Goal: Task Accomplishment & Management: Manage account settings

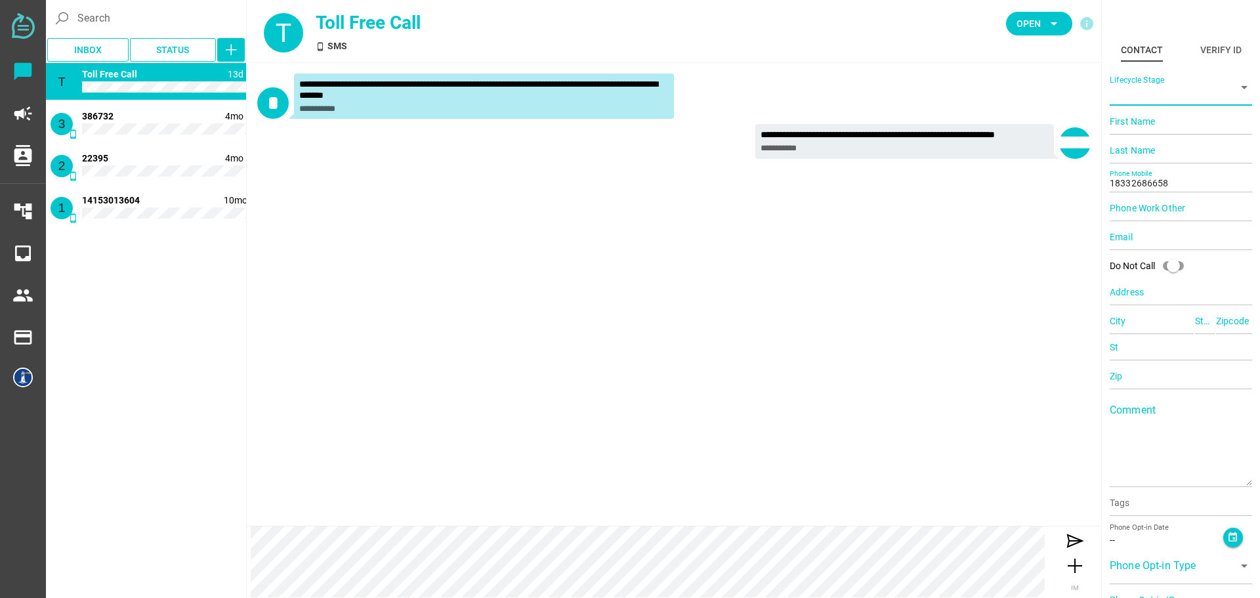
click at [1236, 87] on icon "arrow_drop_down" at bounding box center [1244, 87] width 16 height 16
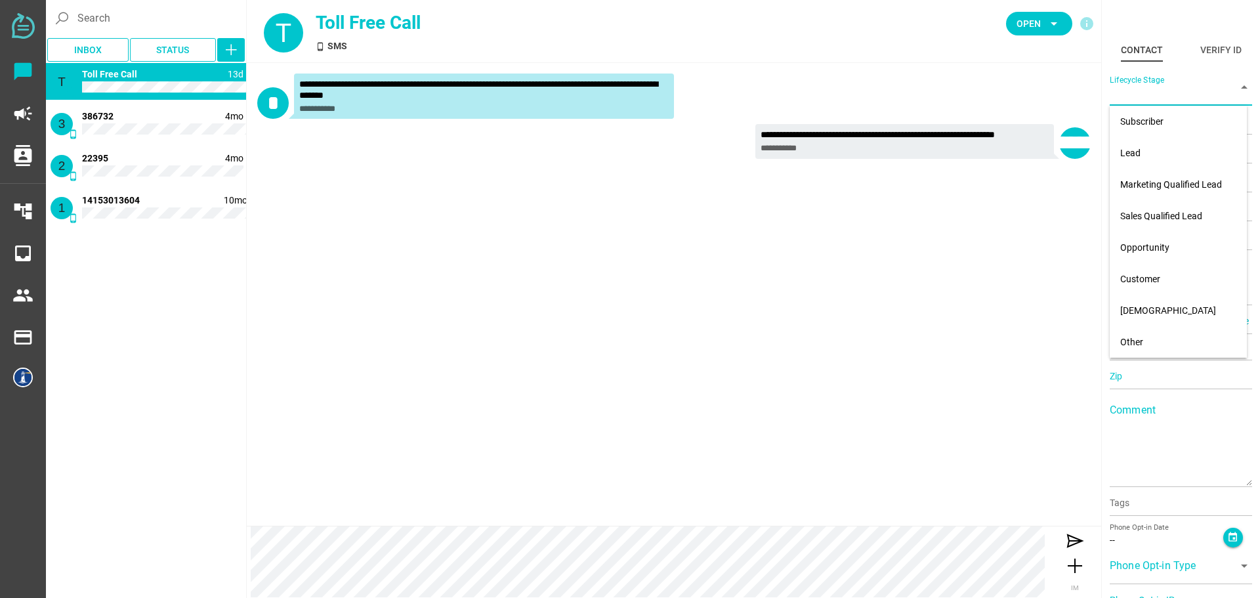
click at [1236, 87] on icon "arrow_drop_down" at bounding box center [1244, 87] width 16 height 16
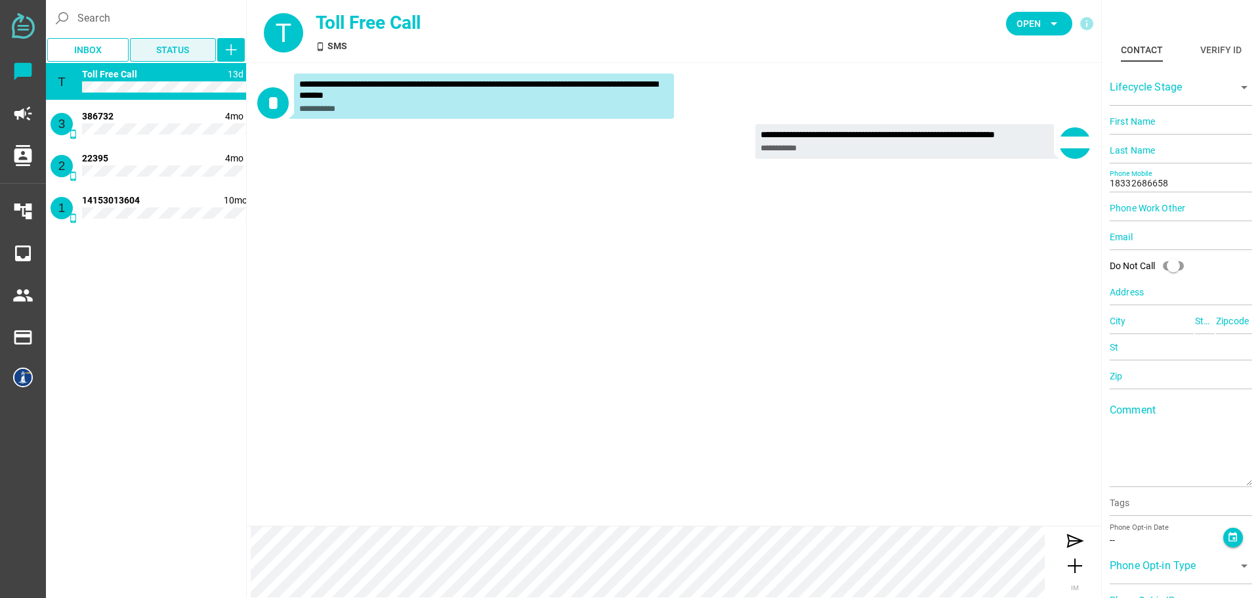
click at [180, 56] on span "Status" at bounding box center [173, 50] width 87 height 24
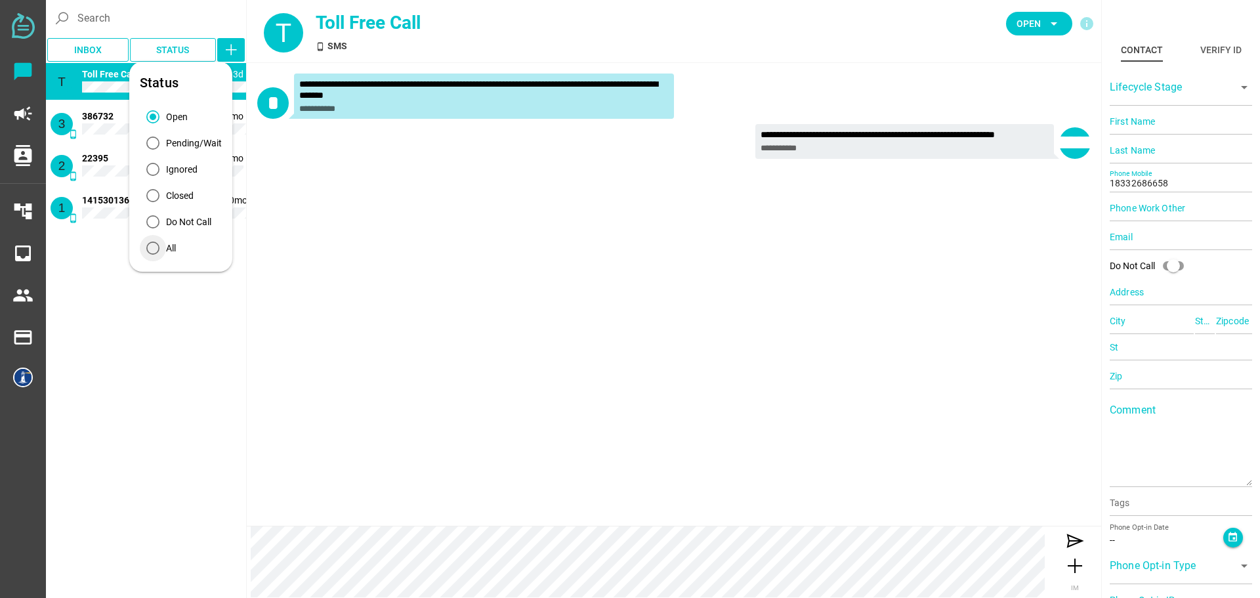
click at [166, 252] on div "All" at bounding box center [171, 248] width 10 height 14
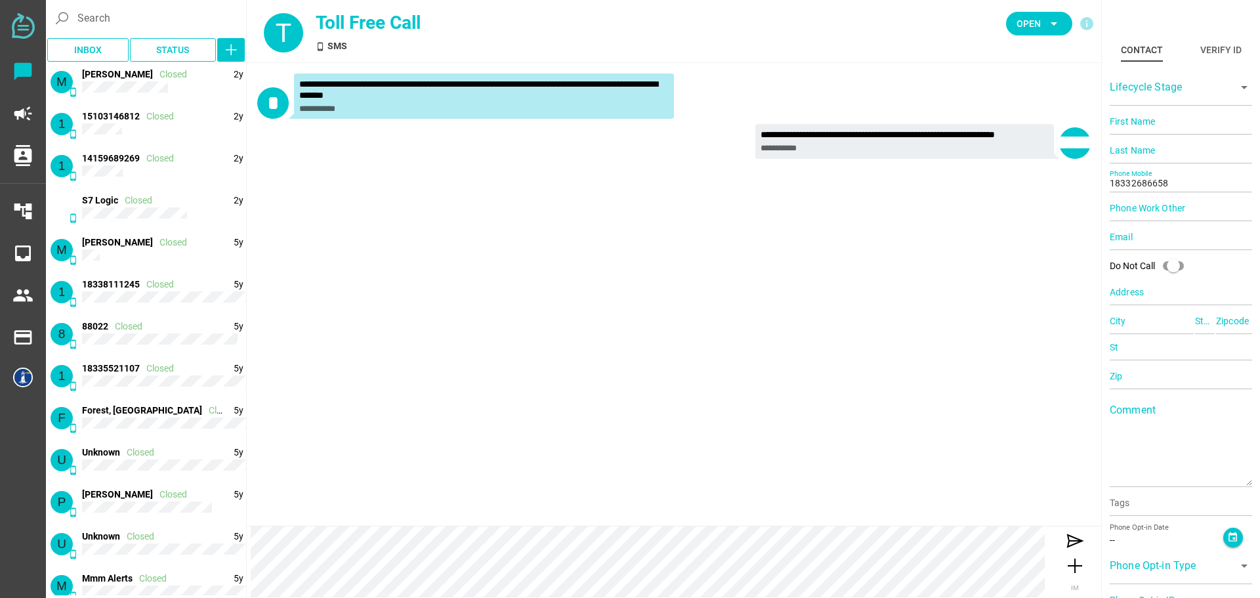
scroll to position [2875, 0]
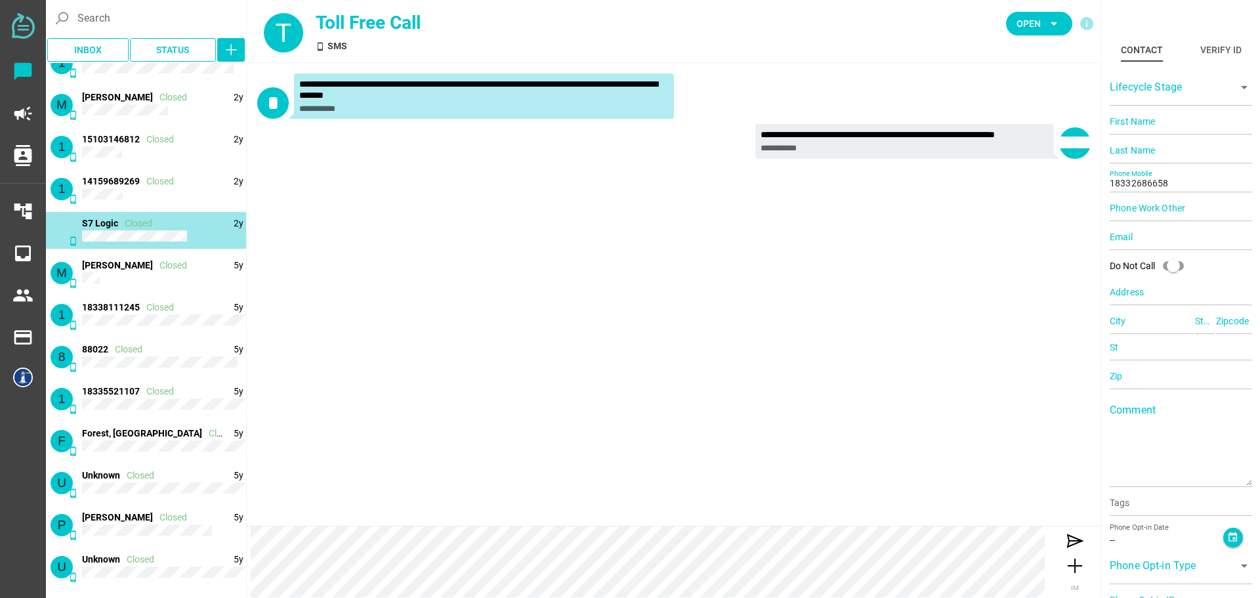
click at [136, 226] on span "Closed" at bounding box center [139, 223] width 28 height 10
type input "[PERSON_NAME]"
type input "Chatfully"
type input "18132101636"
type input "N/A"
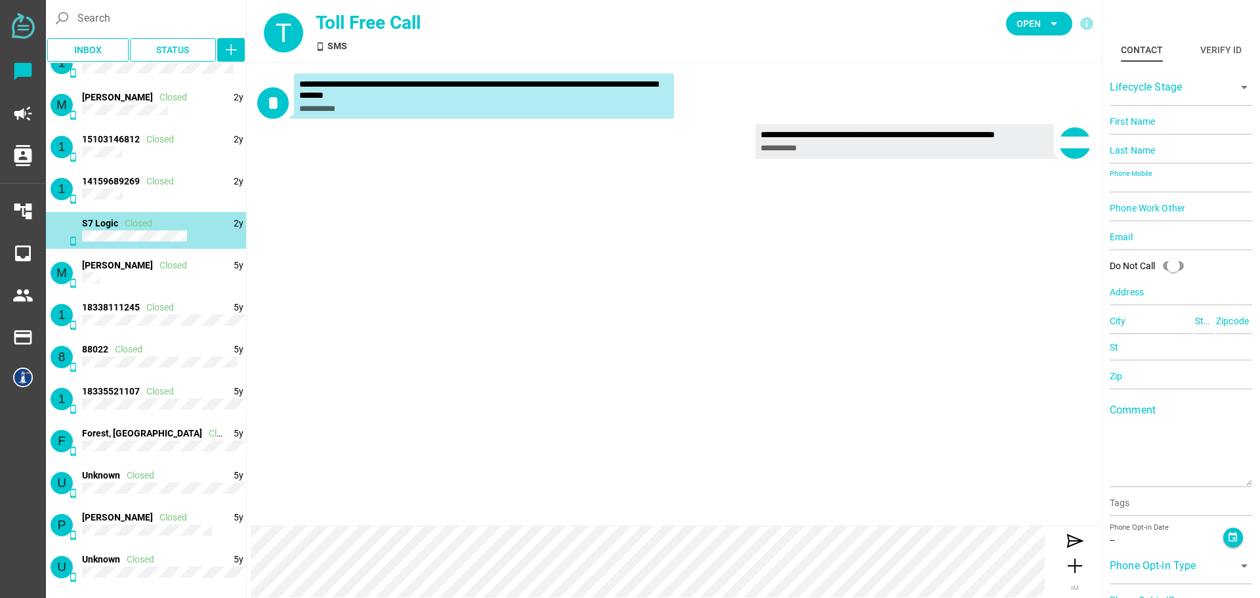
type input "N/A"
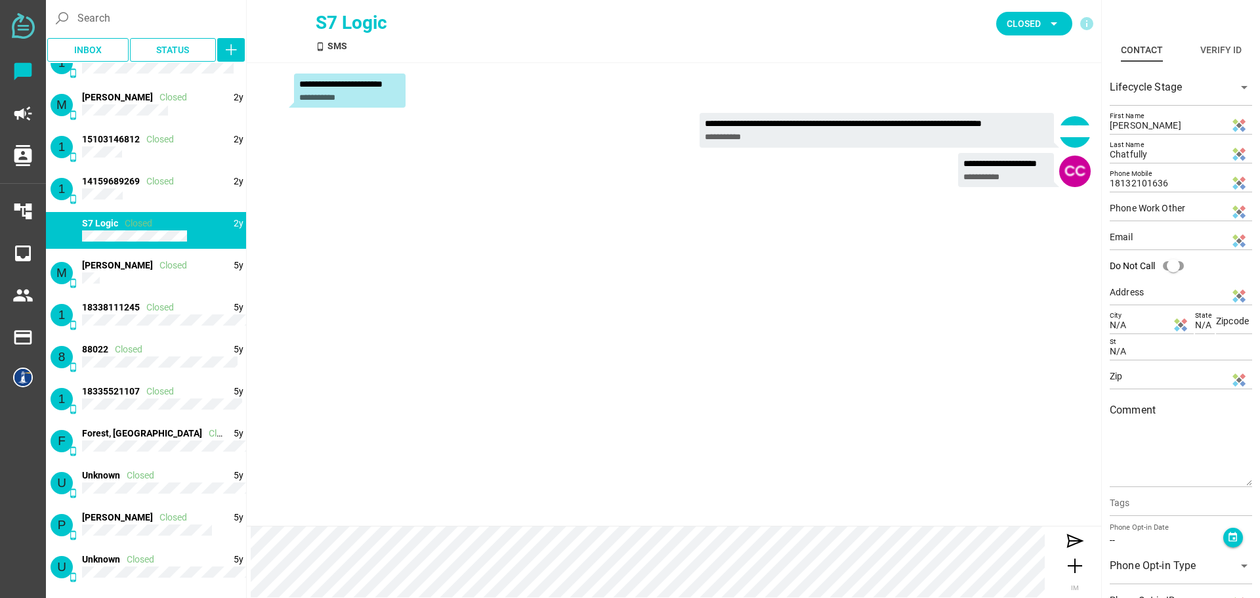
click at [352, 22] on div "S7 Logic" at bounding box center [503, 23] width 375 height 28
click at [274, 92] on div at bounding box center [272, 91] width 31 height 31
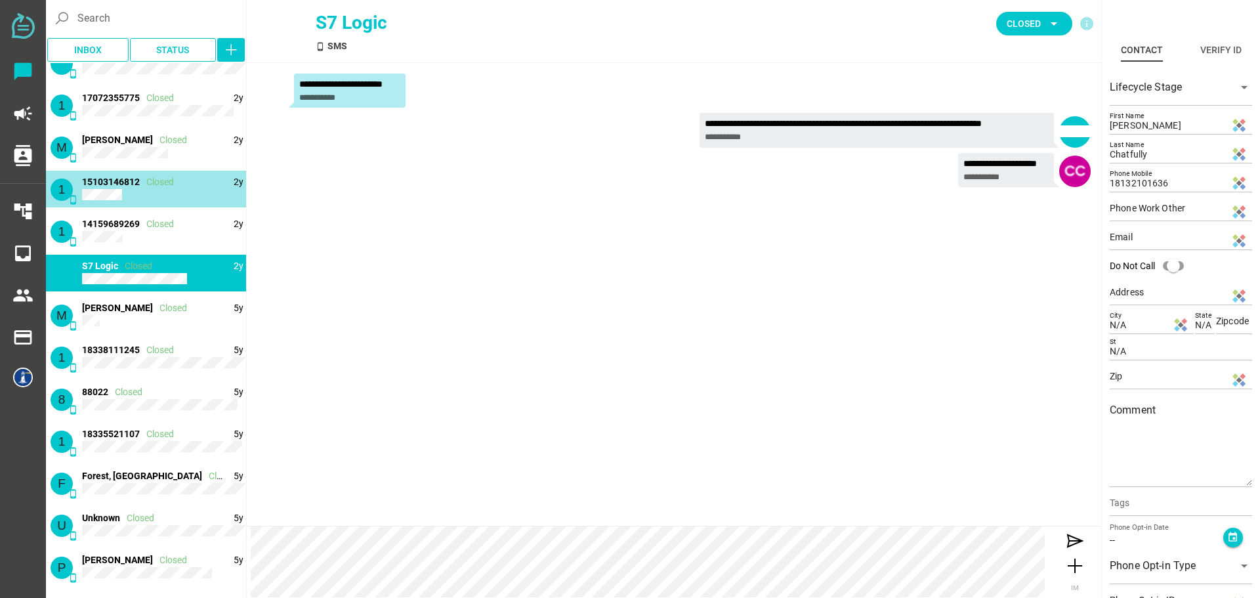
scroll to position [2809, 0]
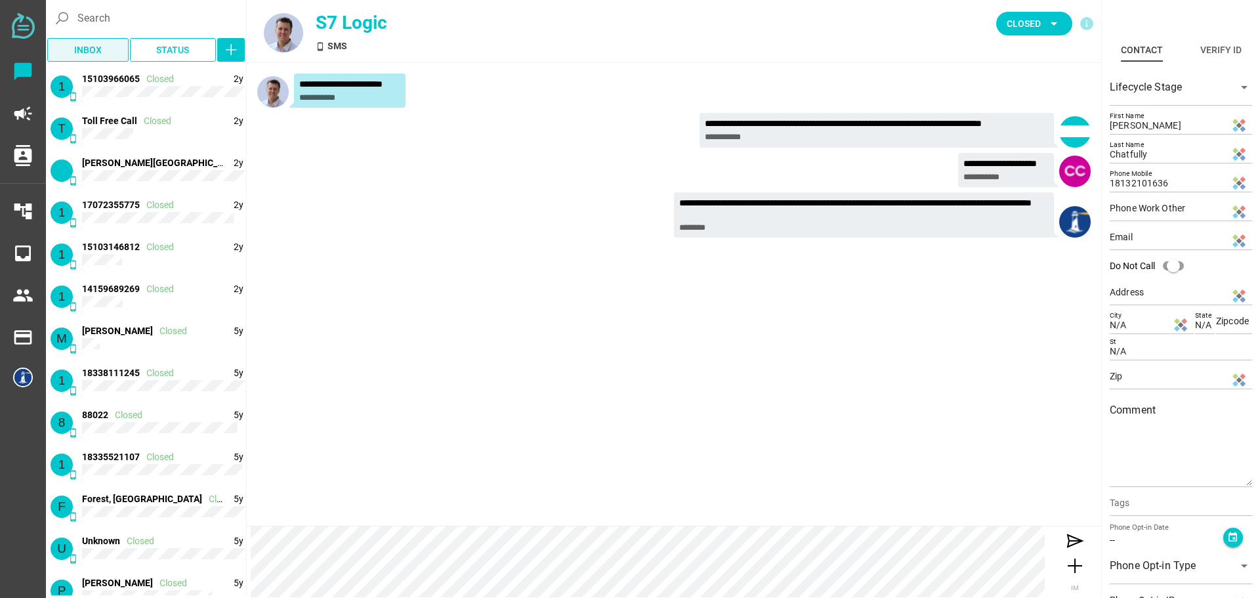
click at [87, 51] on span "Inbox" at bounding box center [88, 50] width 28 height 16
click at [96, 48] on span "Inbox" at bounding box center [88, 50] width 28 height 16
click at [173, 50] on span "Status" at bounding box center [172, 50] width 33 height 16
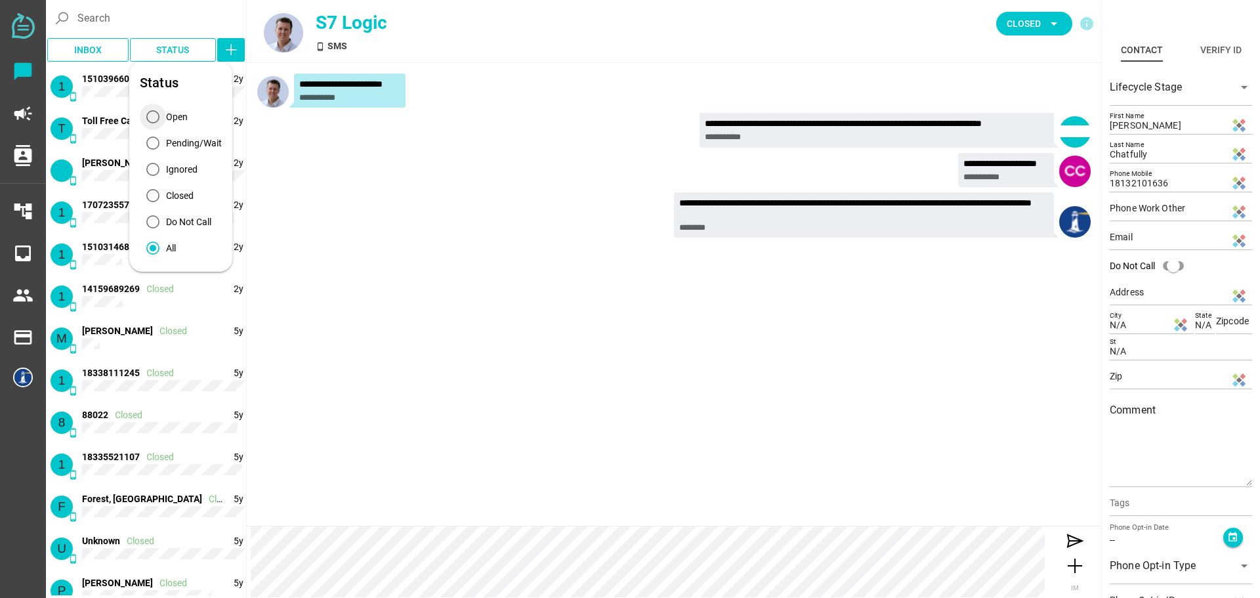
click at [173, 120] on div "Open" at bounding box center [177, 117] width 22 height 14
type input "[PERSON_NAME]"
type input "C"
type input "14152166899"
type input "[GEOGRAPHIC_DATA], [GEOGRAPHIC_DATA], [GEOGRAPHIC_DATA], [GEOGRAPHIC_DATA]"
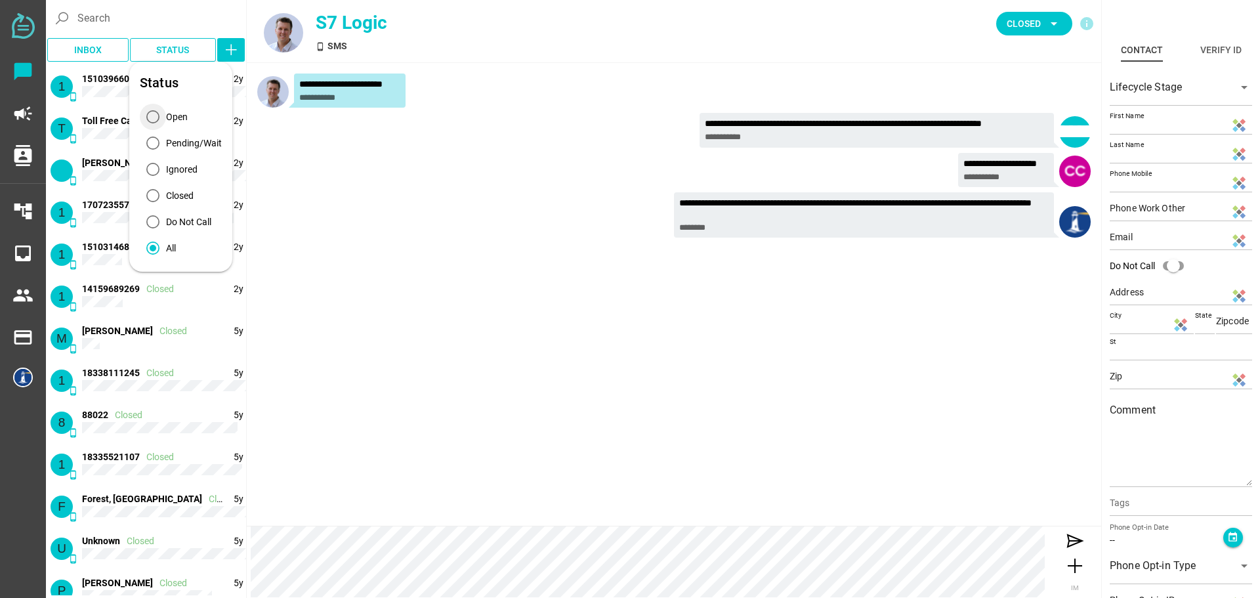
type input "CA"
type input "94607"
type input "CA"
type input "94607"
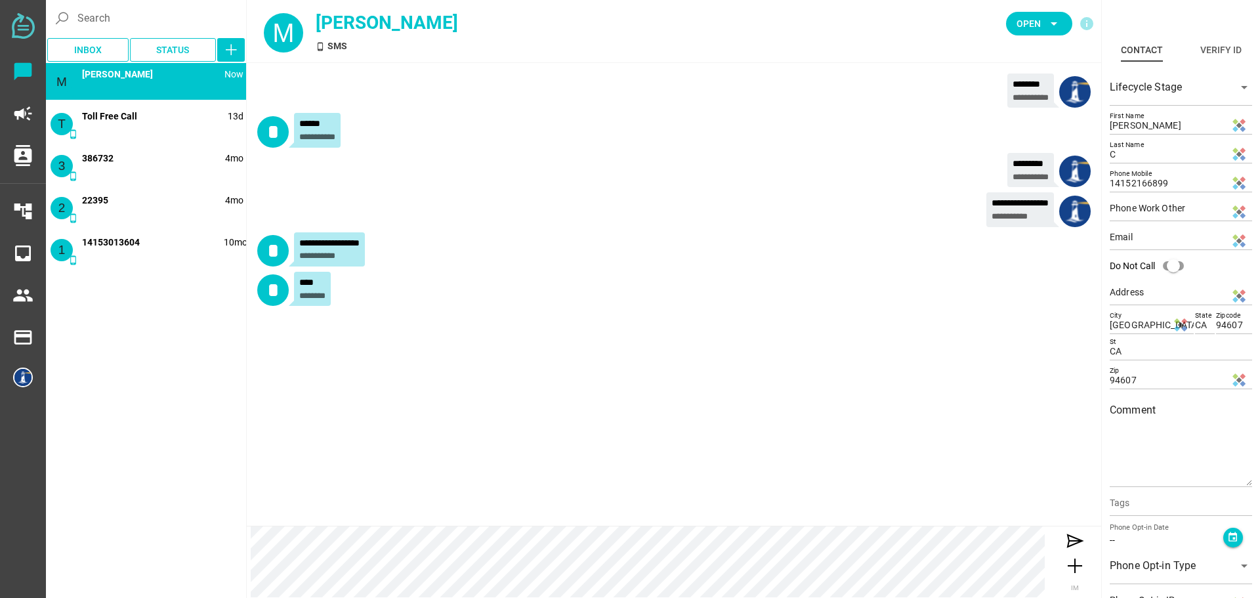
scroll to position [0, 0]
click at [129, 79] on span "[PERSON_NAME]" at bounding box center [117, 74] width 71 height 10
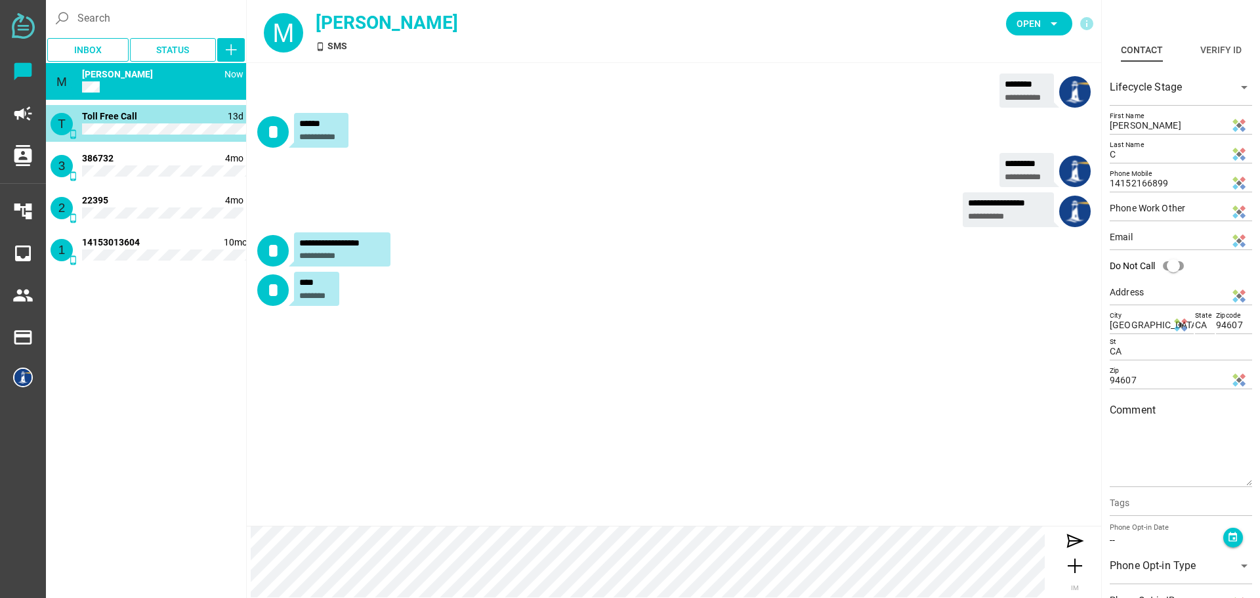
click at [177, 120] on div "T phone_android 13d Toll Free Call" at bounding box center [146, 123] width 200 height 37
type input "18332686658"
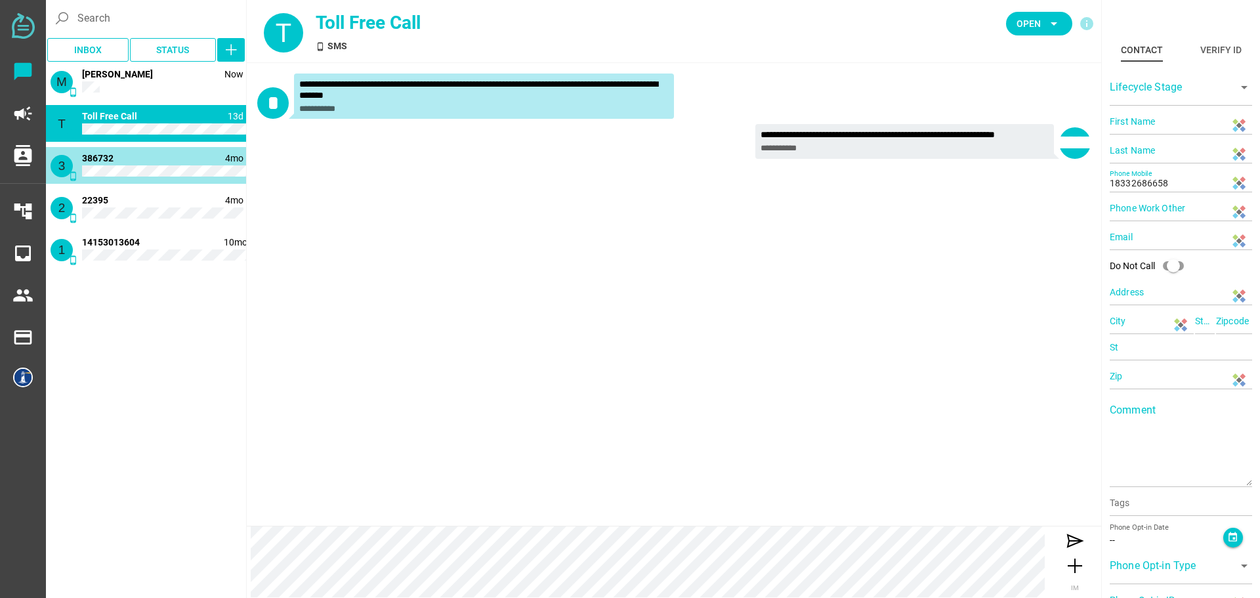
click at [162, 166] on div "3 phone_android 4mo 386732" at bounding box center [146, 165] width 200 height 37
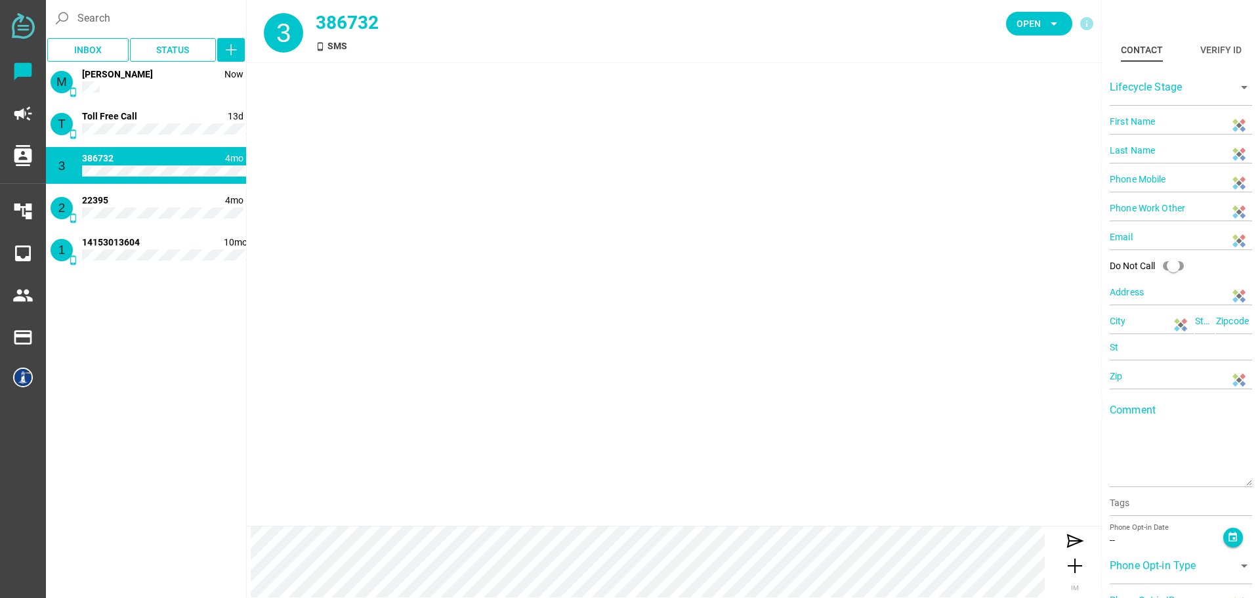
type input "386732"
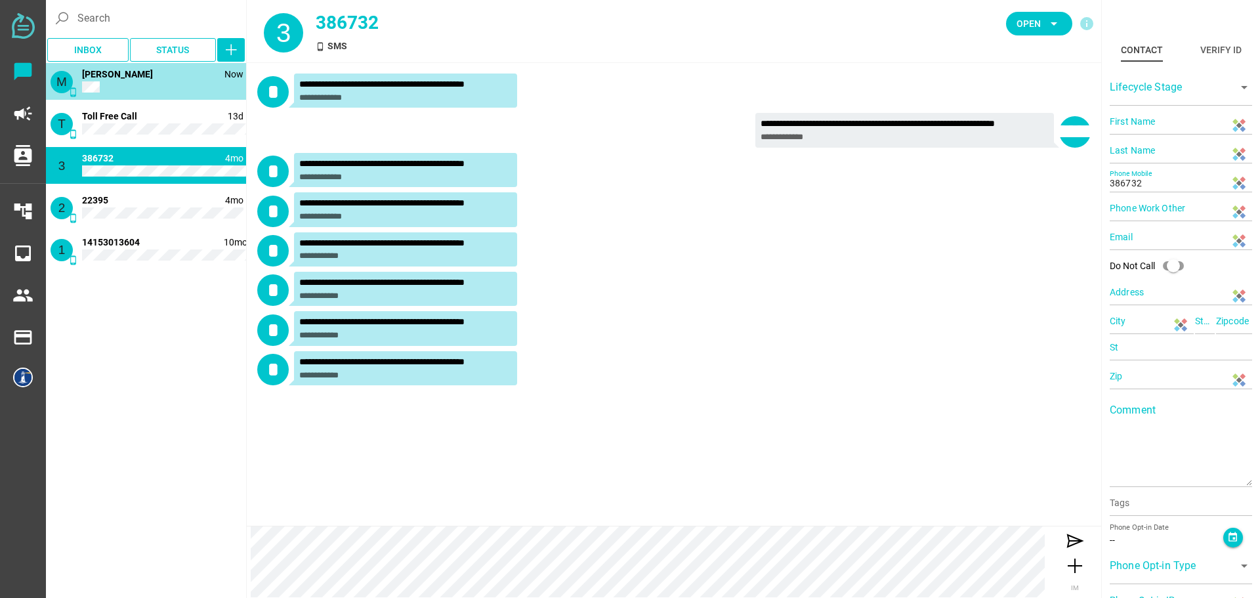
click at [153, 83] on div "M phone_android Now [PERSON_NAME]" at bounding box center [146, 81] width 200 height 37
type input "[PERSON_NAME]"
type input "C"
type input "14152166899"
type input "[GEOGRAPHIC_DATA], [GEOGRAPHIC_DATA], [GEOGRAPHIC_DATA], [GEOGRAPHIC_DATA]"
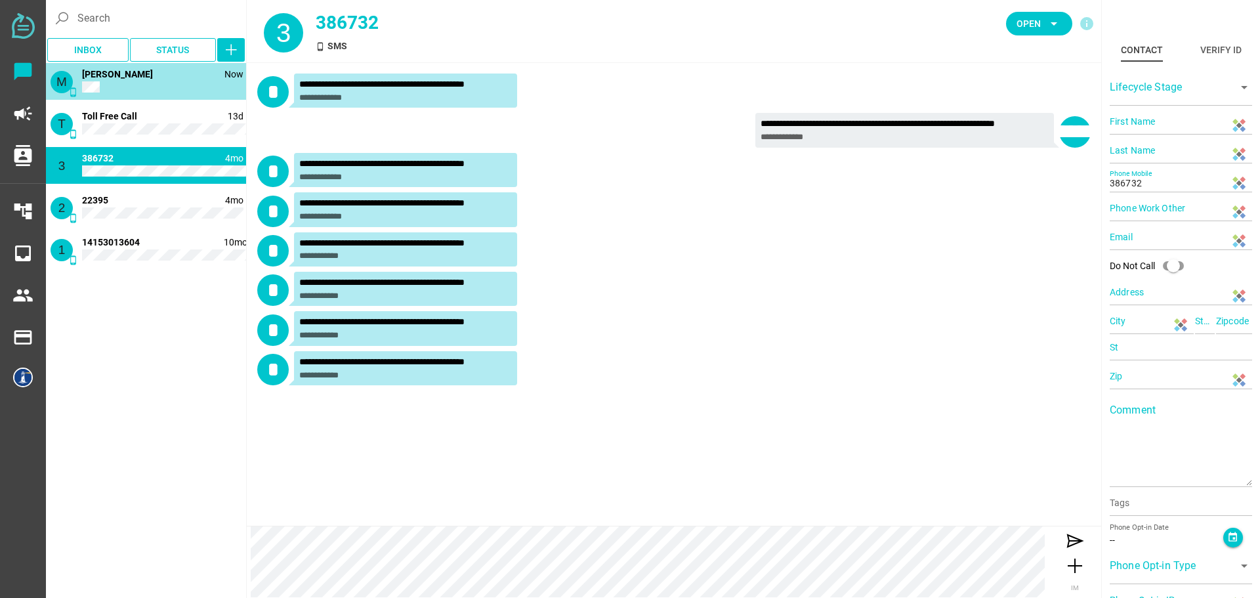
type input "CA"
type input "94607"
type input "CA"
type input "94607"
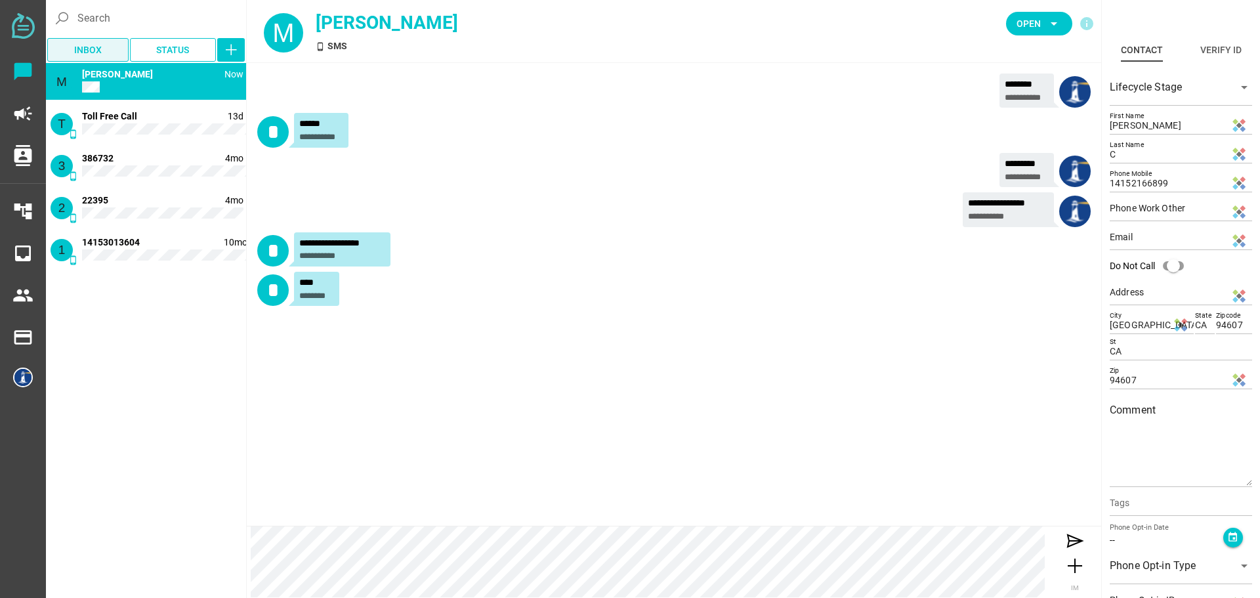
click at [100, 49] on span "Inbox" at bounding box center [88, 50] width 28 height 16
click at [192, 50] on span "Status" at bounding box center [173, 50] width 66 height 18
click at [651, 248] on div "**********" at bounding box center [673, 251] width 833 height 39
click at [181, 49] on span "Status" at bounding box center [172, 50] width 33 height 16
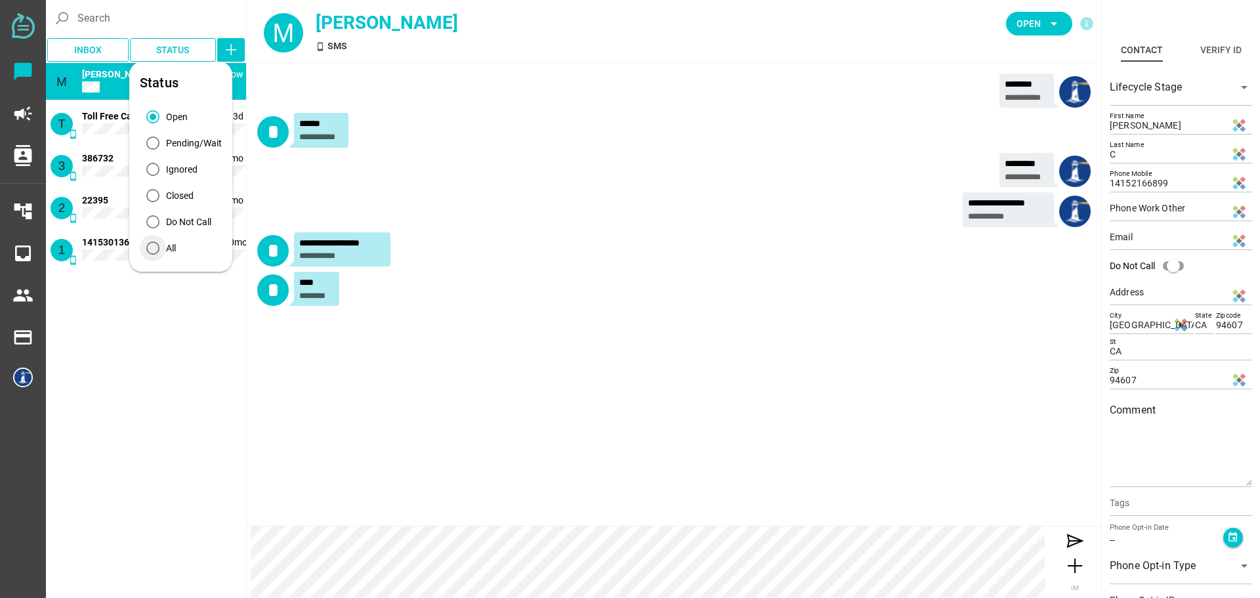
click at [164, 251] on div "All" at bounding box center [153, 248] width 26 height 26
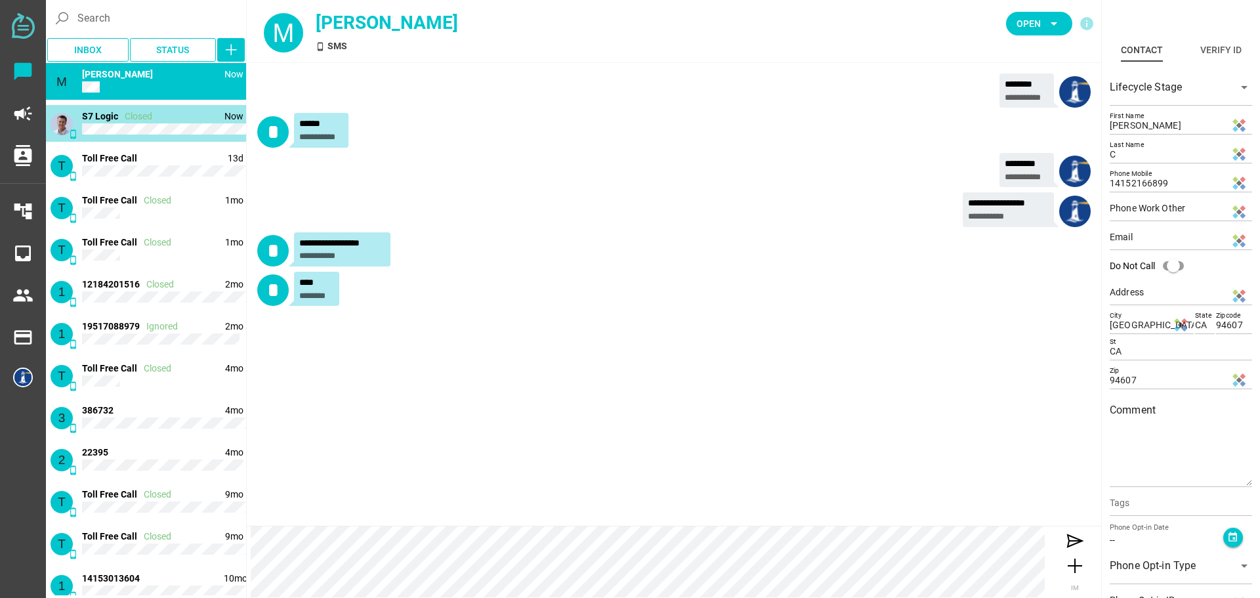
click at [136, 124] on div "phone_android Now S7 Logic Closed" at bounding box center [146, 123] width 200 height 37
type input "[PERSON_NAME]"
type input "Chatfully"
type input "18132101636"
type input "N/A"
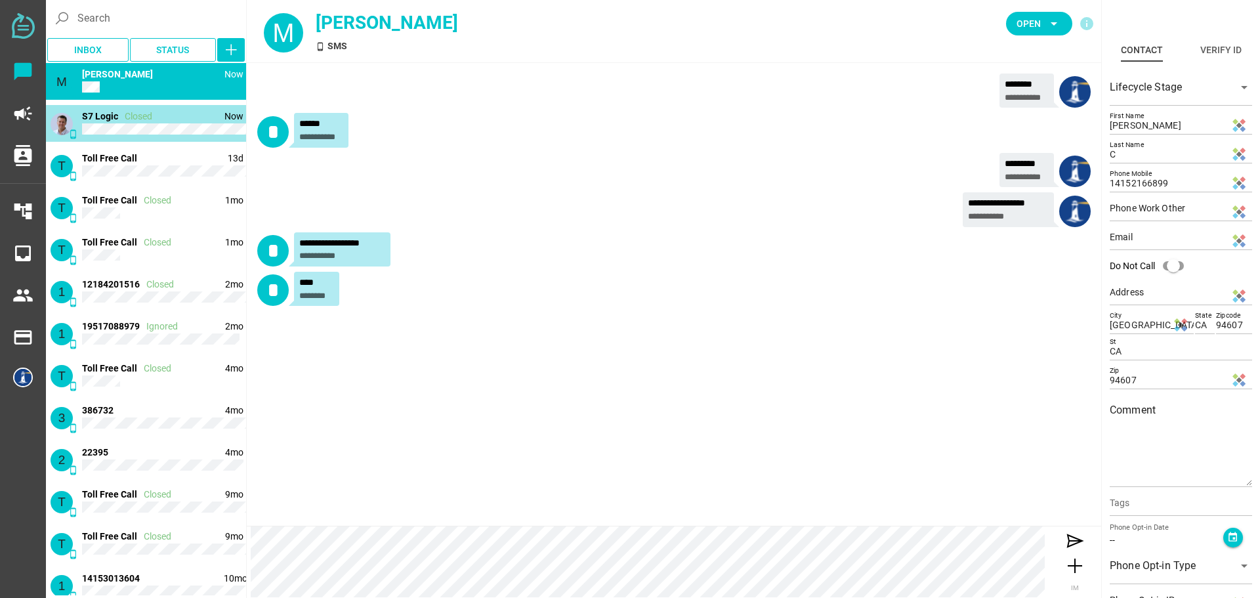
type input "N/A"
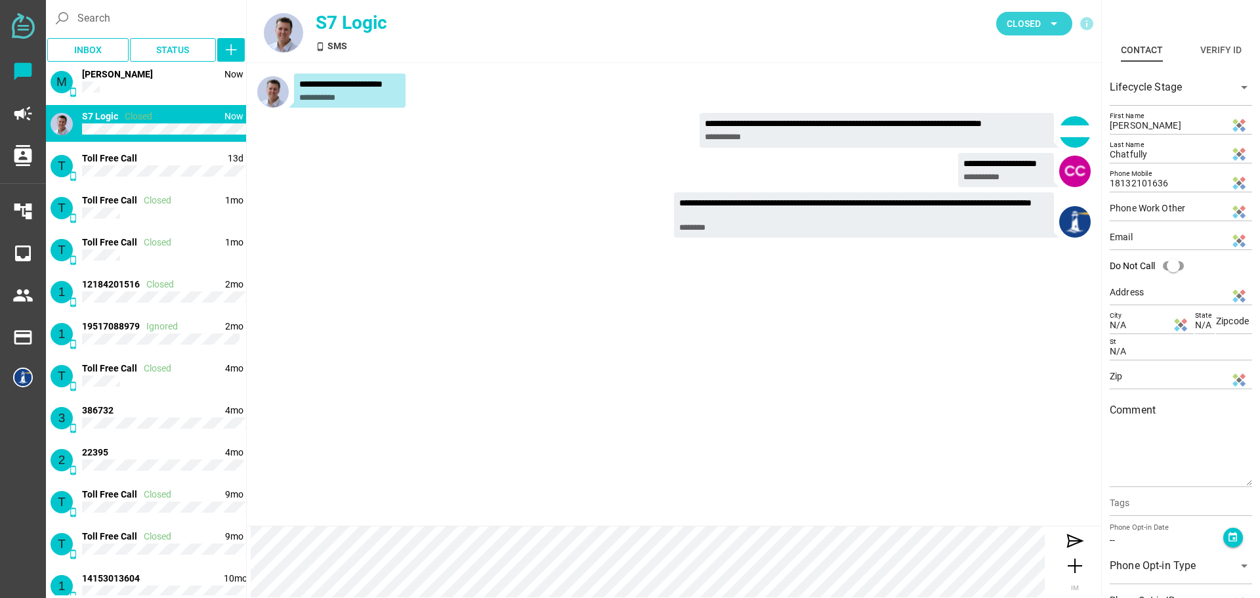
click at [1039, 24] on span "Closed" at bounding box center [1024, 24] width 34 height 16
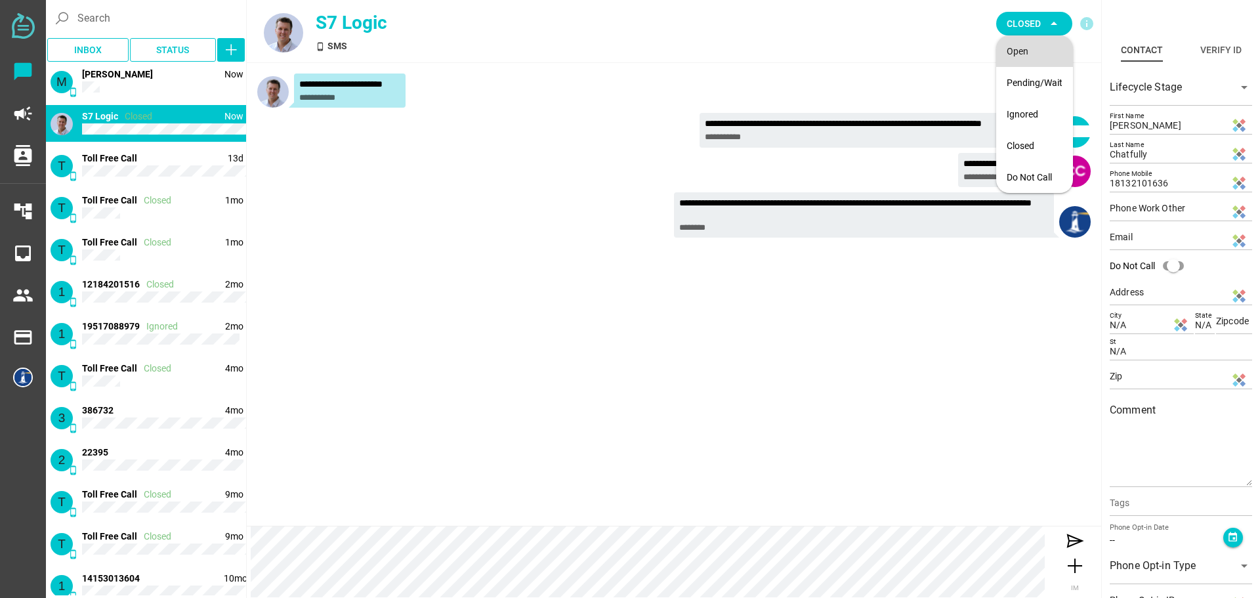
click at [1030, 50] on div "Open" at bounding box center [1035, 51] width 56 height 11
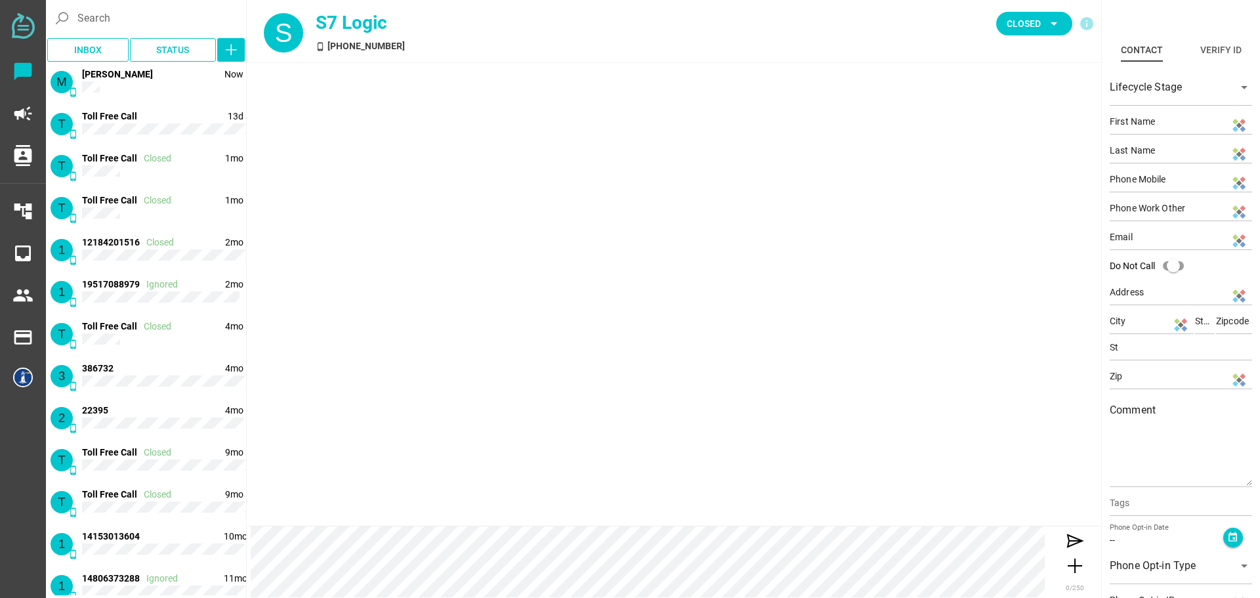
type input "18132101636"
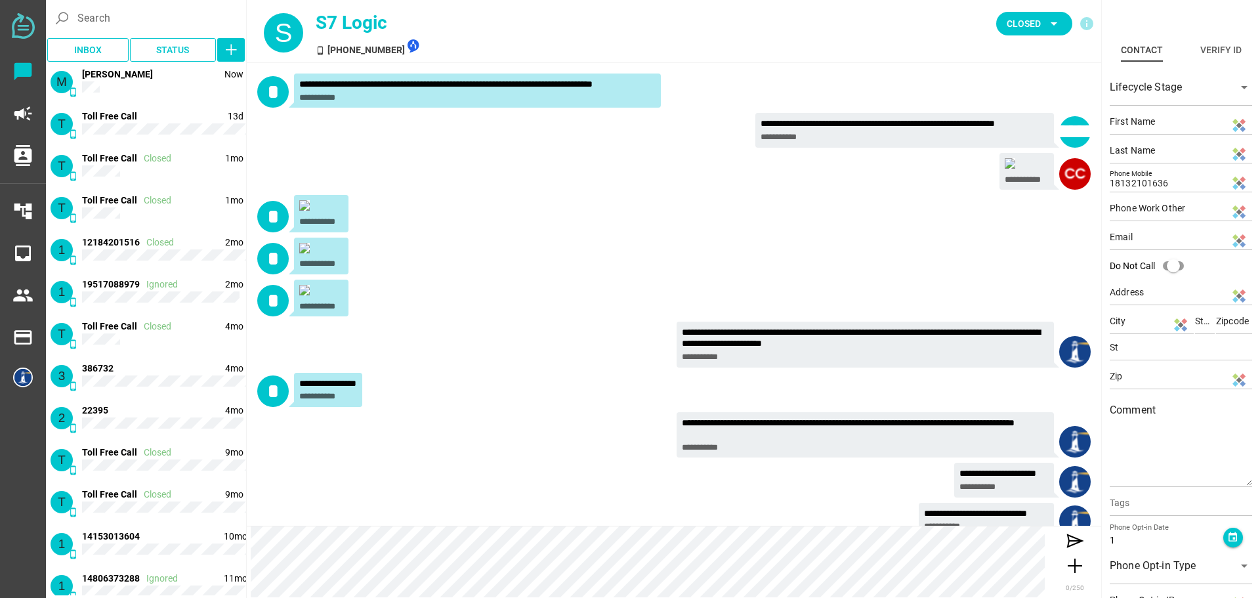
scroll to position [1366, 0]
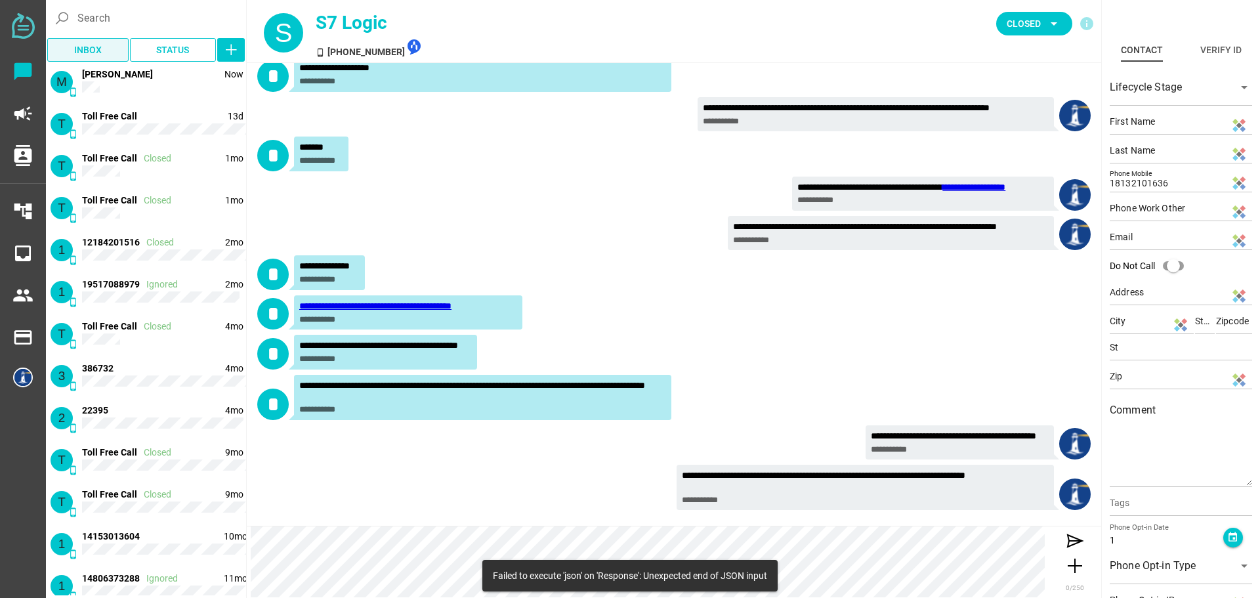
click at [81, 46] on span "Inbox" at bounding box center [88, 50] width 28 height 16
click at [175, 49] on span "Status" at bounding box center [172, 50] width 33 height 16
click at [172, 118] on div "Open" at bounding box center [177, 117] width 22 height 14
type input "[PERSON_NAME]"
type input "C"
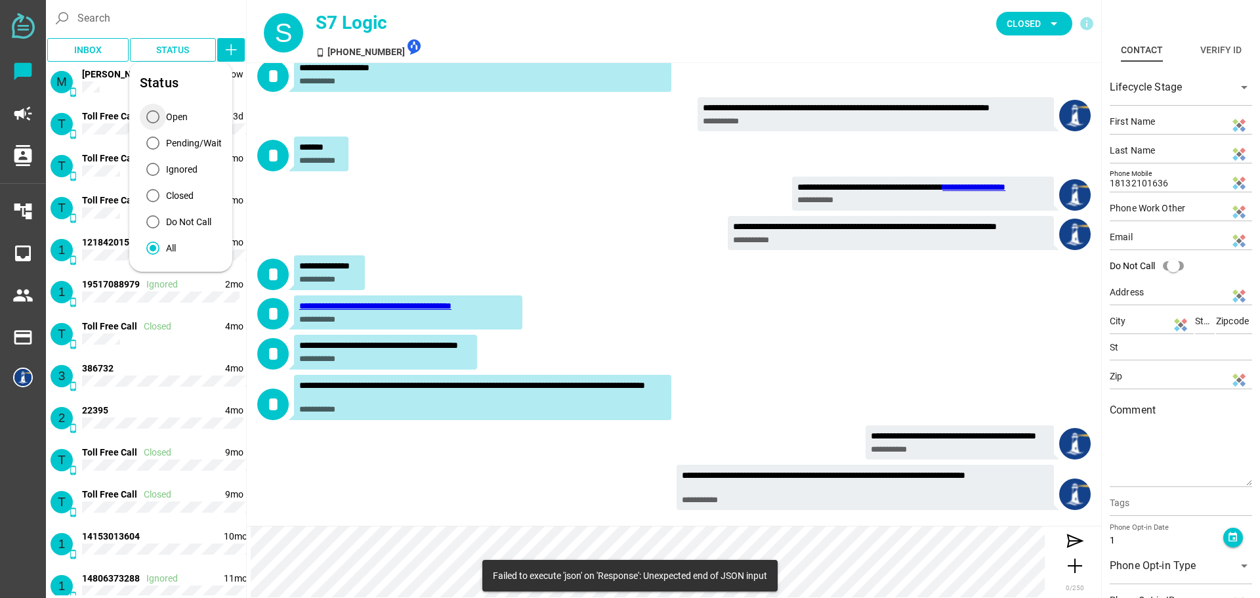
type input "14152166899"
type input "[GEOGRAPHIC_DATA], [GEOGRAPHIC_DATA], [GEOGRAPHIC_DATA], [GEOGRAPHIC_DATA]"
type input "CA"
type input "94607"
type input "CA"
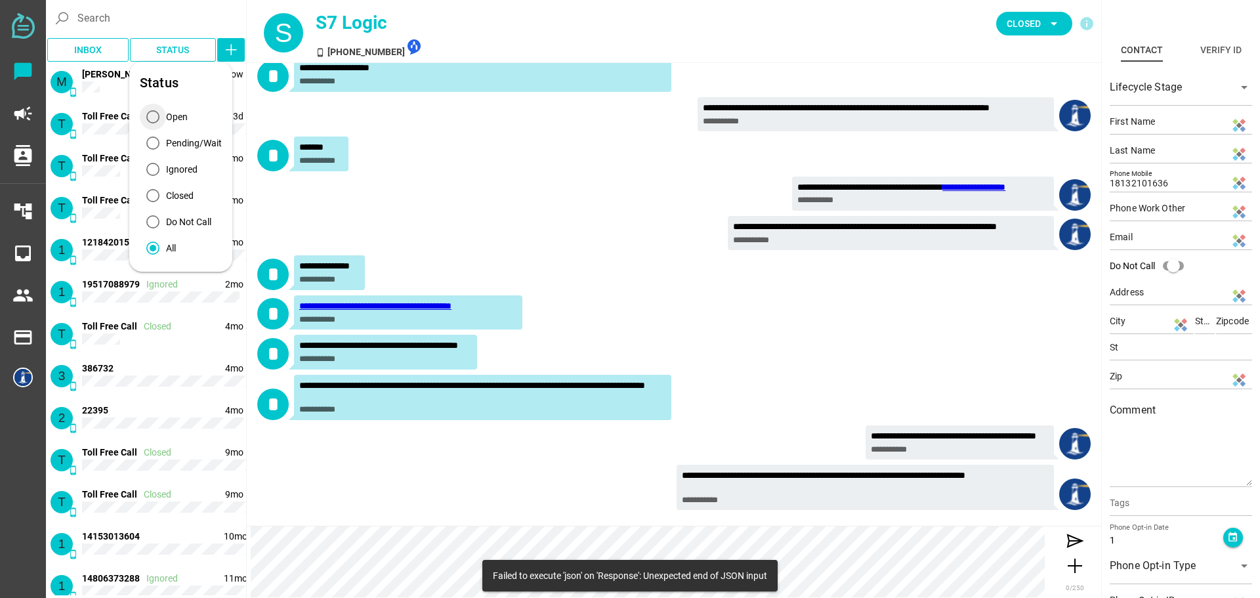
type input "94607"
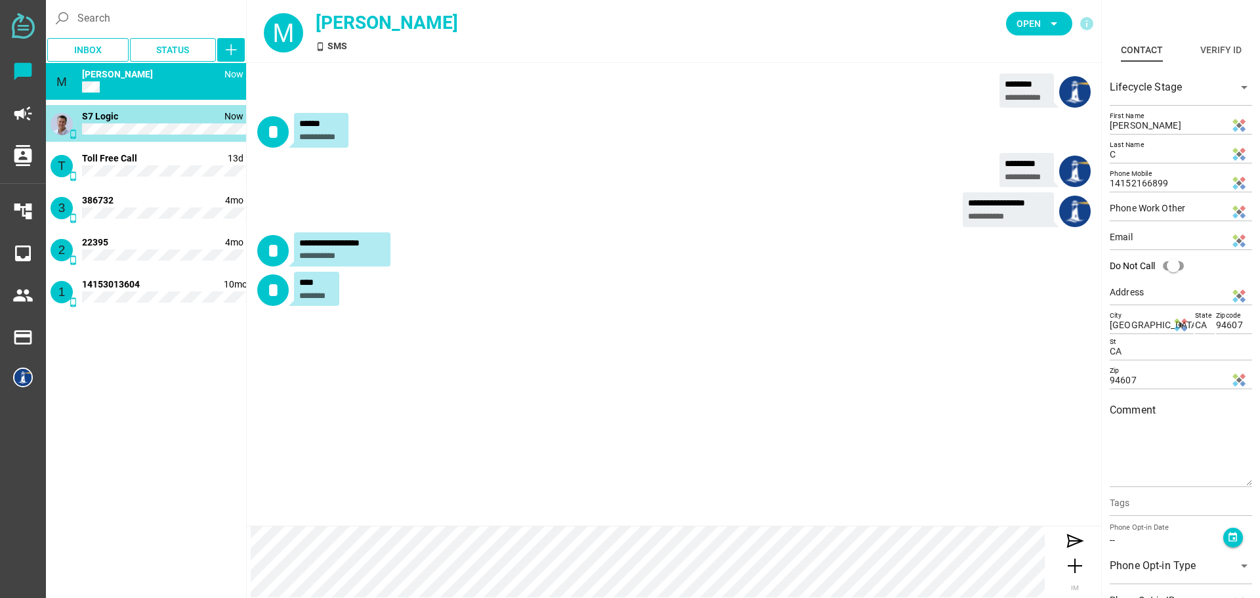
click at [153, 136] on div "phone_android Now S7 Logic" at bounding box center [146, 123] width 200 height 37
type input "[PERSON_NAME]"
type input "Chatfully"
type input "18132101636"
type input "N/A"
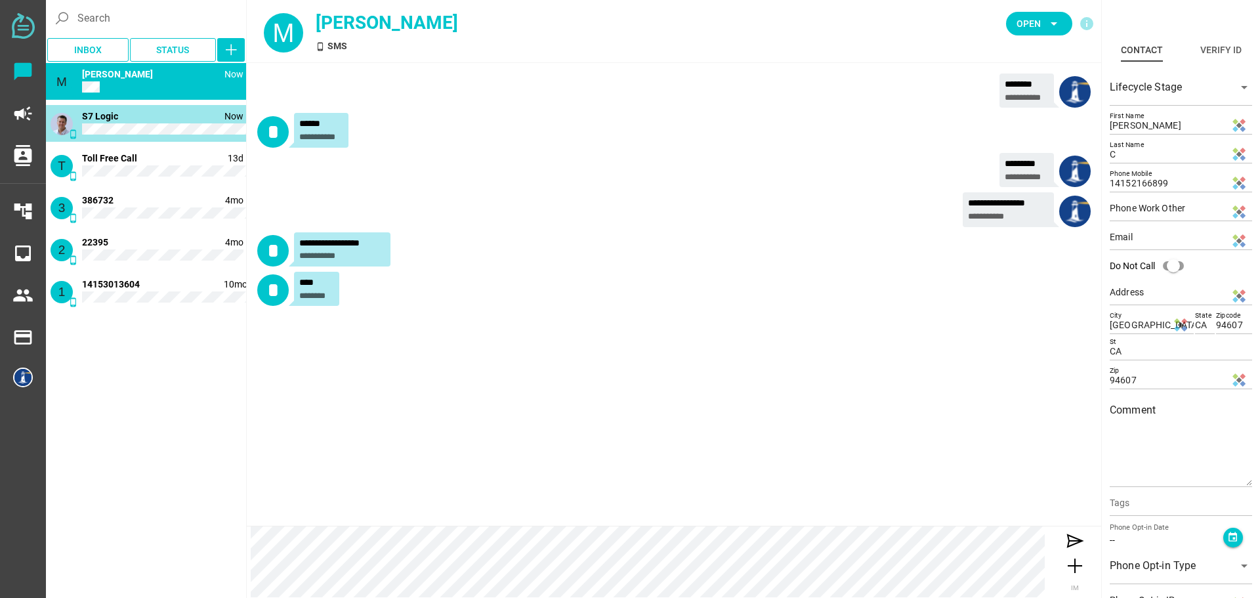
type input "N/A"
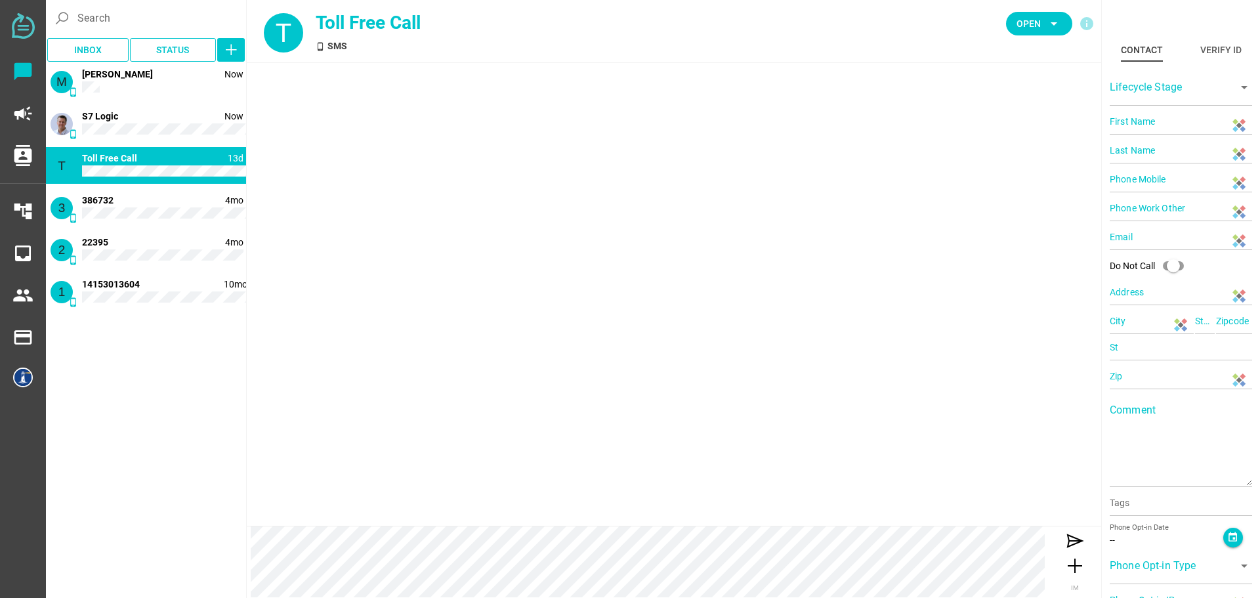
type input "18332686658"
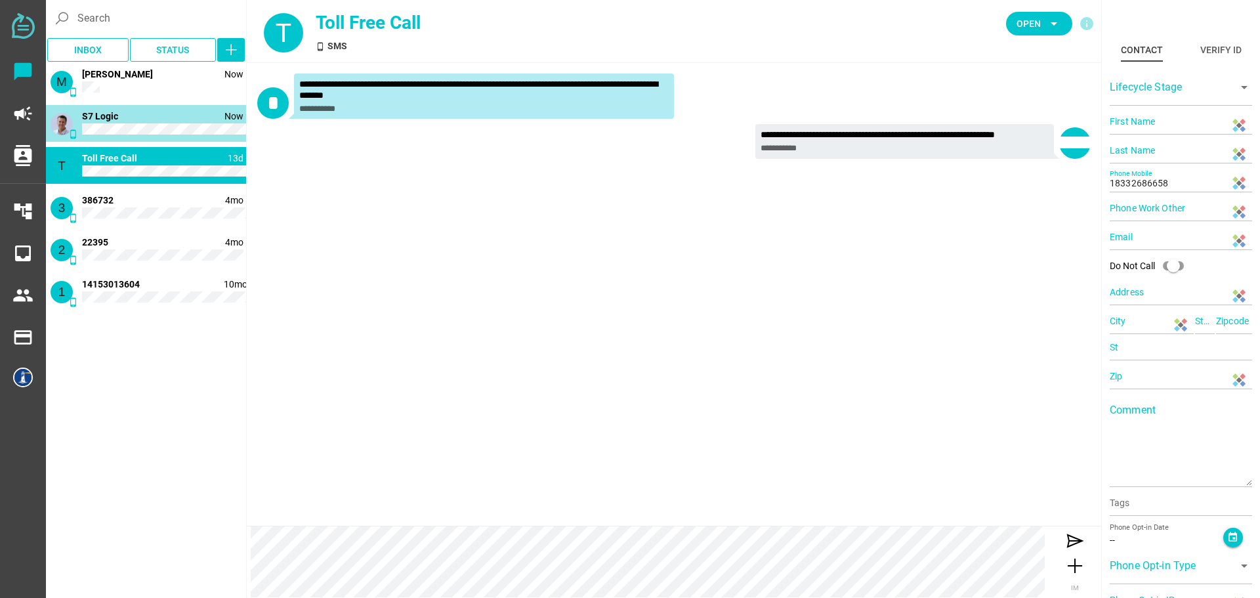
click at [151, 122] on div "phone_android Now S7 Logic" at bounding box center [146, 123] width 200 height 37
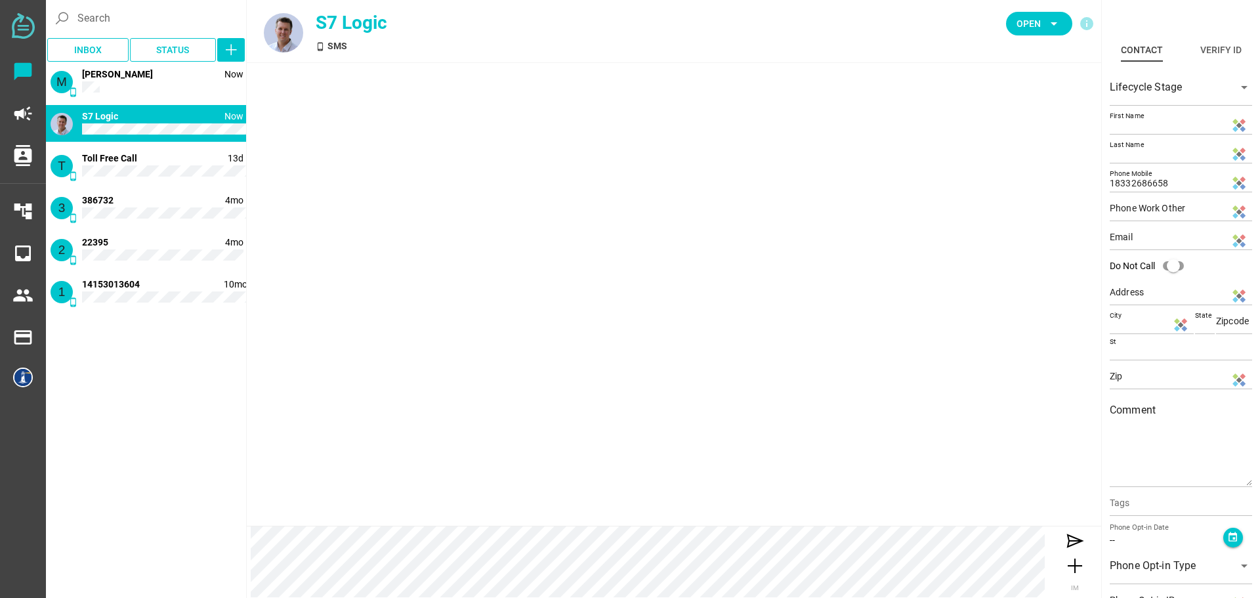
type input "[PERSON_NAME]"
type input "Chatfully"
type input "18132101636"
type input "N/A"
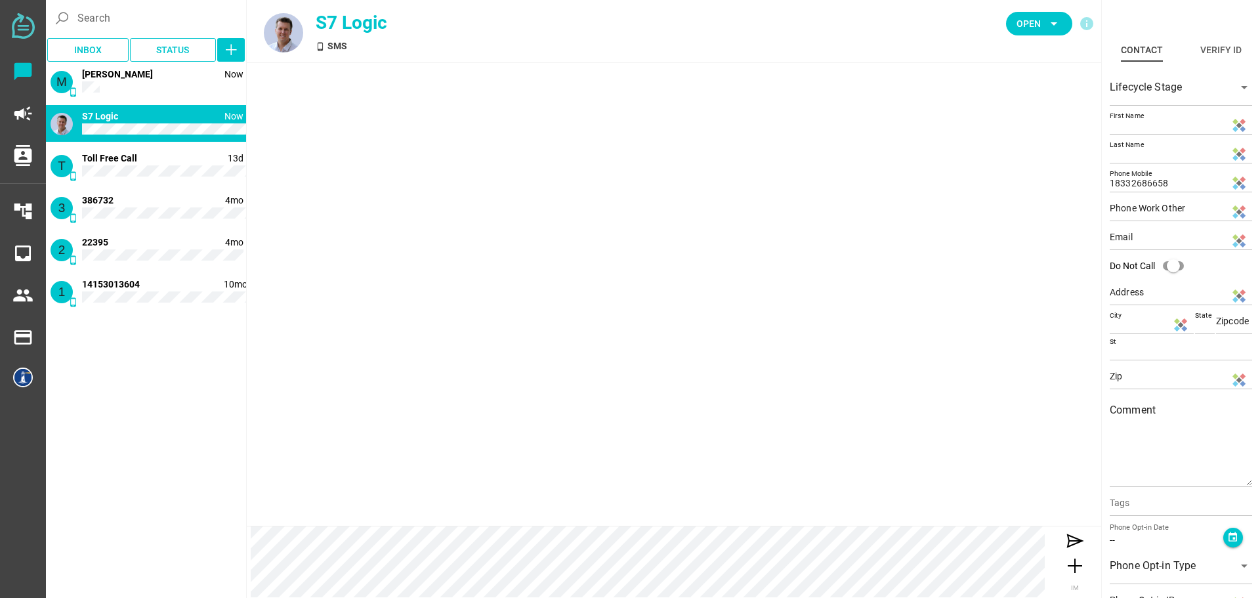
type input "N/A"
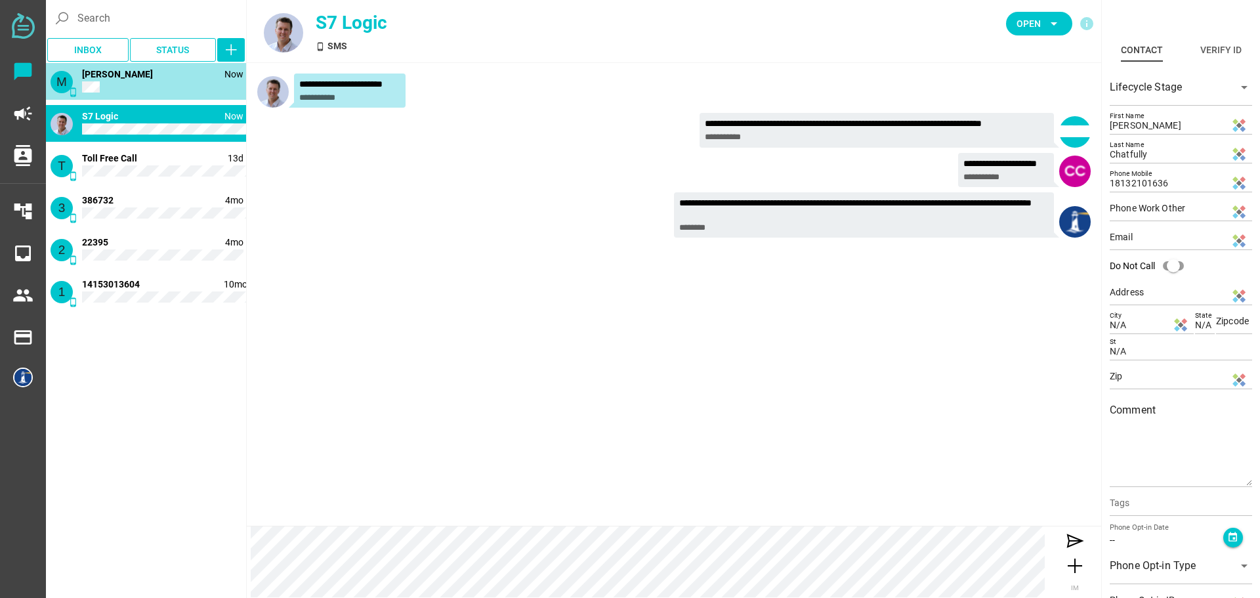
click at [152, 89] on div "M phone_android Now [PERSON_NAME]" at bounding box center [146, 81] width 200 height 37
type input "[PERSON_NAME]"
type input "C"
type input "14152166899"
type input "[GEOGRAPHIC_DATA], [GEOGRAPHIC_DATA], [GEOGRAPHIC_DATA], [GEOGRAPHIC_DATA]"
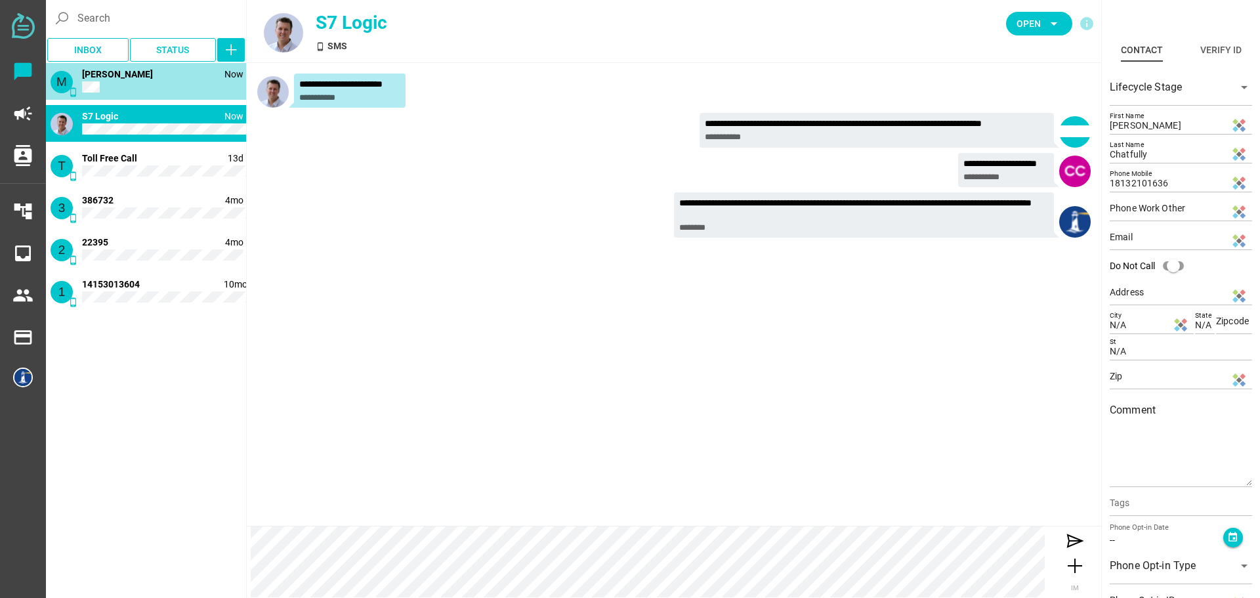
type input "CA"
type input "94607"
type input "CA"
type input "94607"
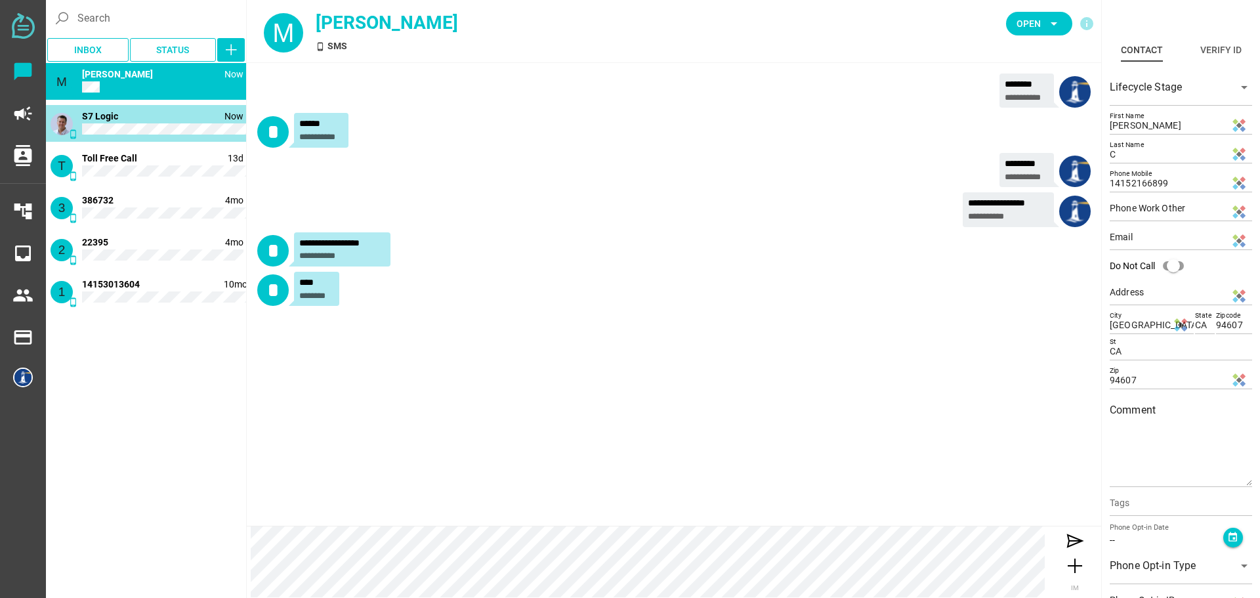
click at [152, 123] on div "phone_android Now S7 Logic" at bounding box center [146, 123] width 200 height 37
type input "[PERSON_NAME]"
type input "Chatfully"
type input "18132101636"
type input "N/A"
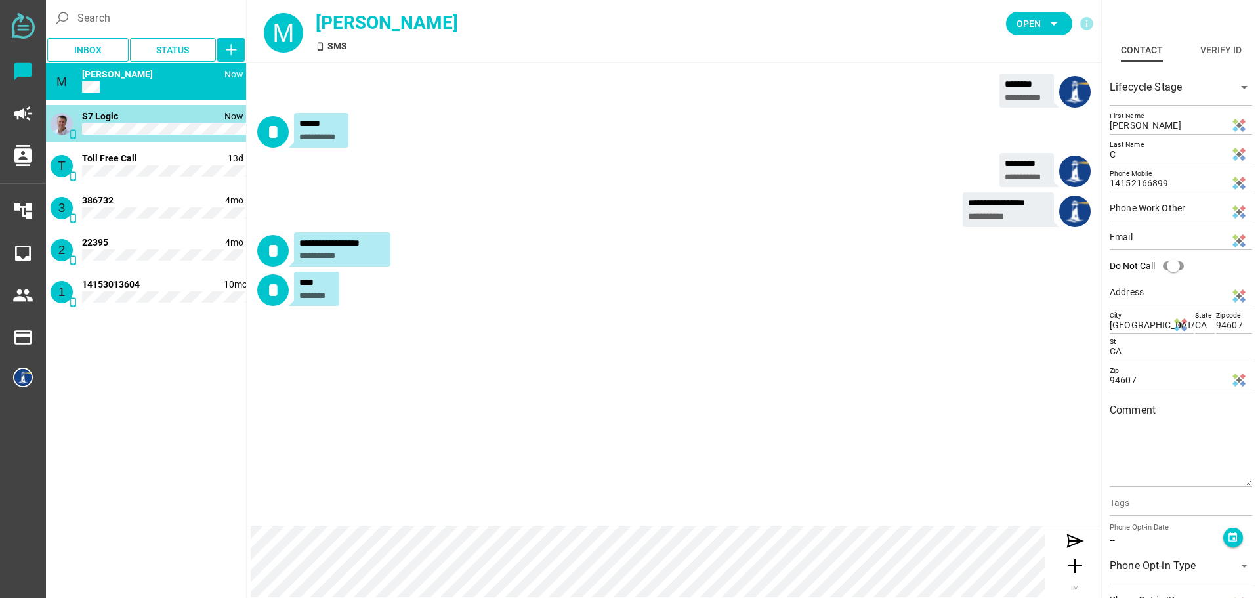
type input "N/A"
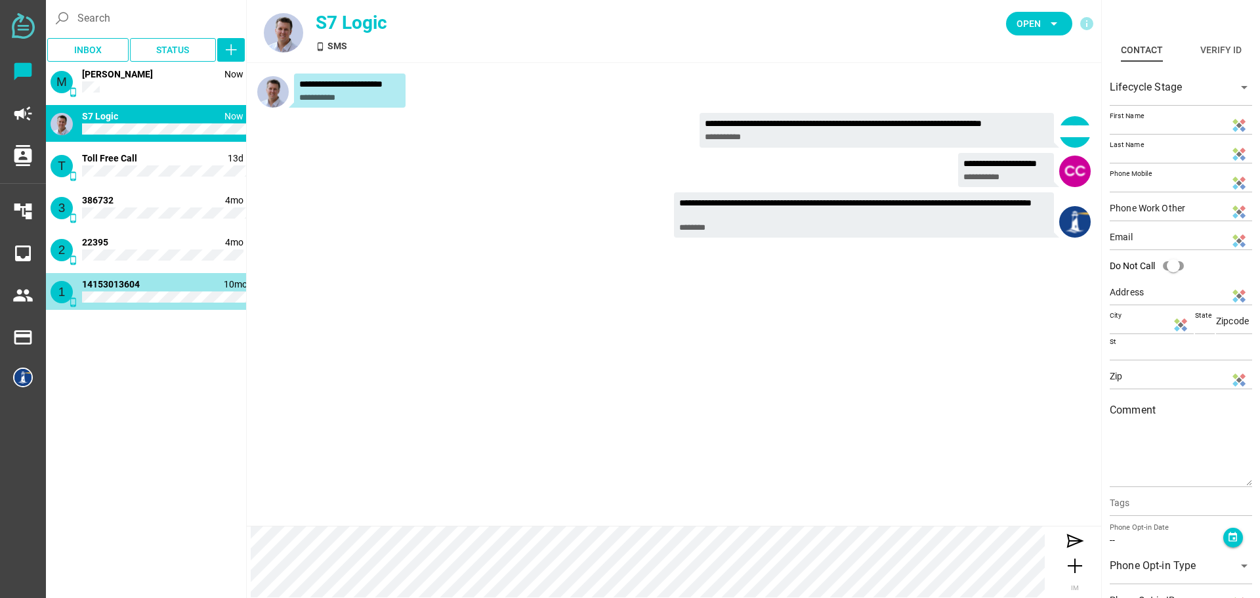
type input "14153013604"
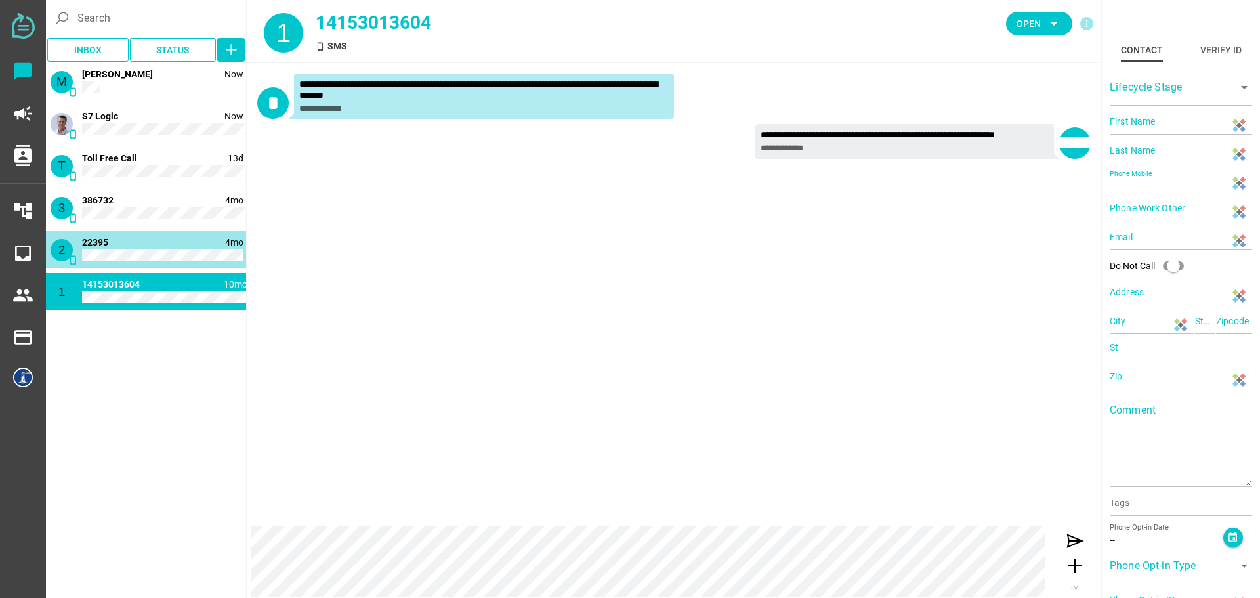
type input "22395"
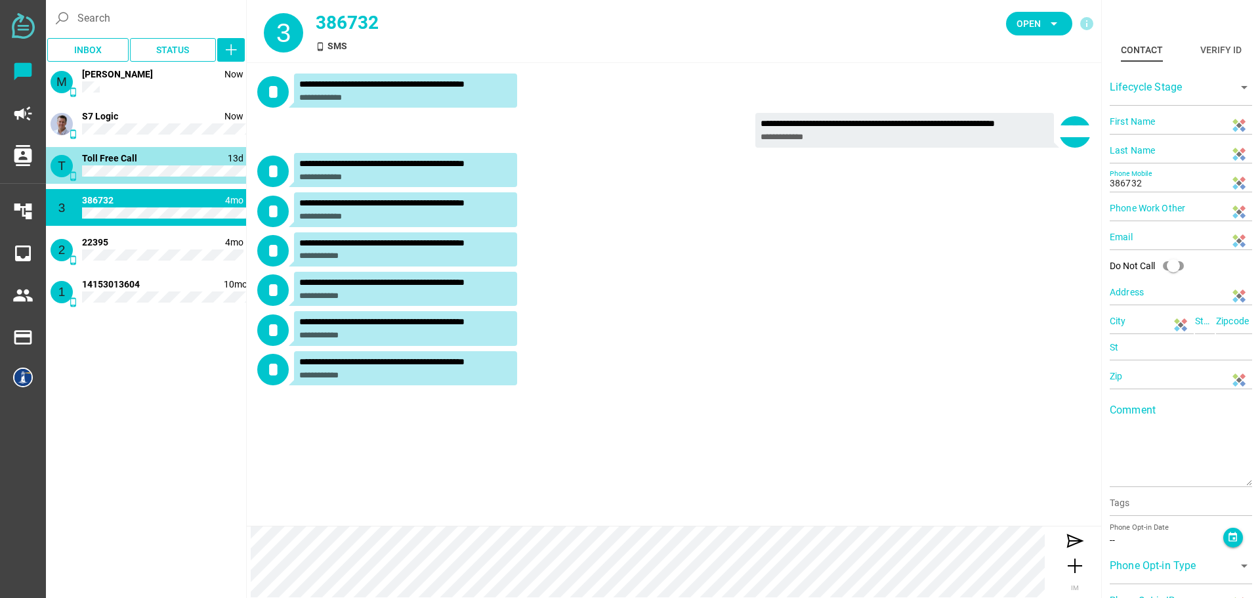
type input "18332686658"
